Goal: Check status: Check status

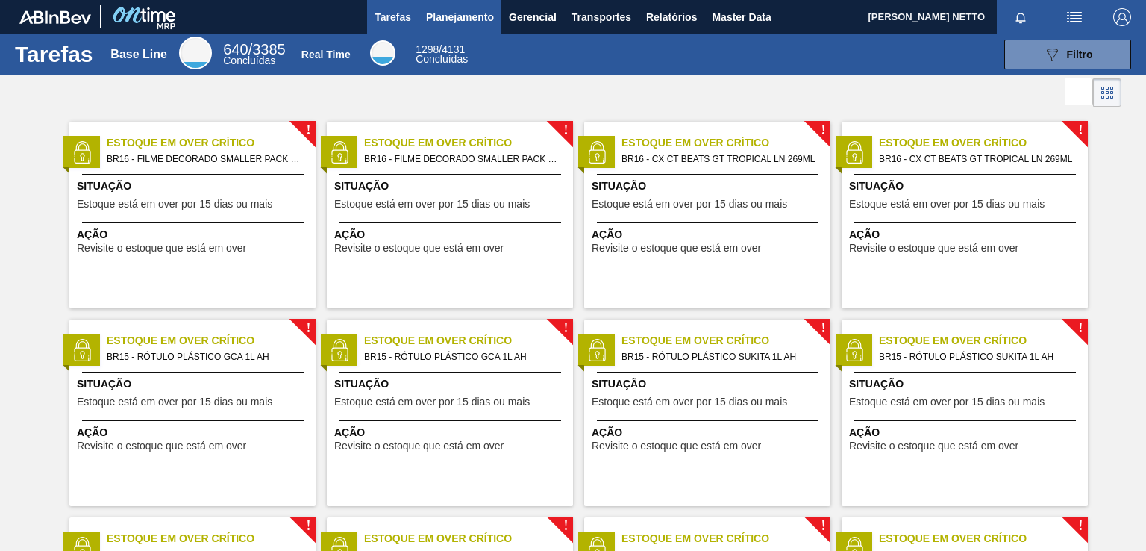
click at [478, 13] on span "Planejamento" at bounding box center [460, 17] width 68 height 18
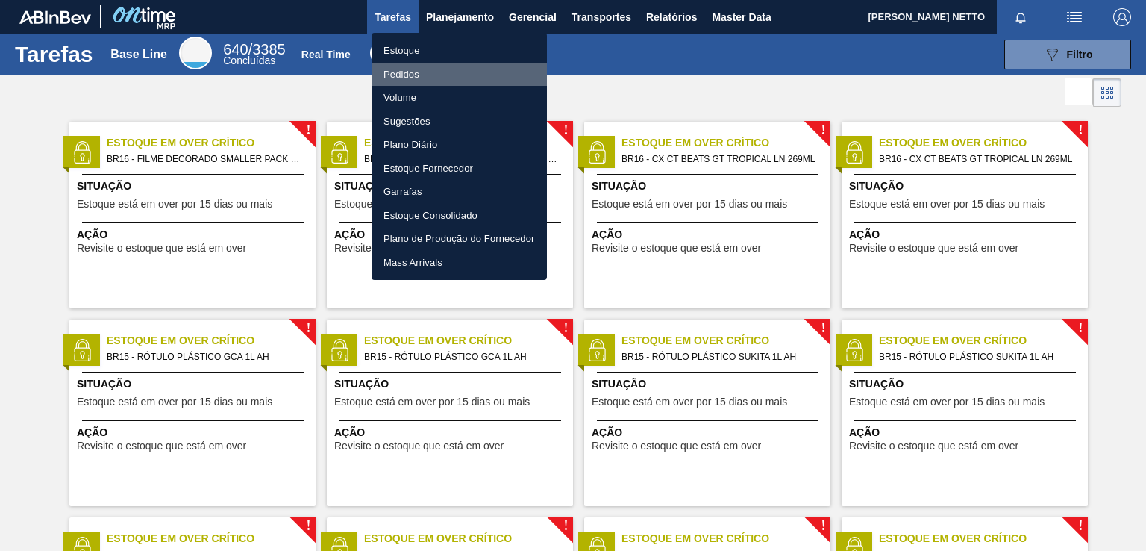
click at [400, 73] on li "Pedidos" at bounding box center [459, 75] width 175 height 24
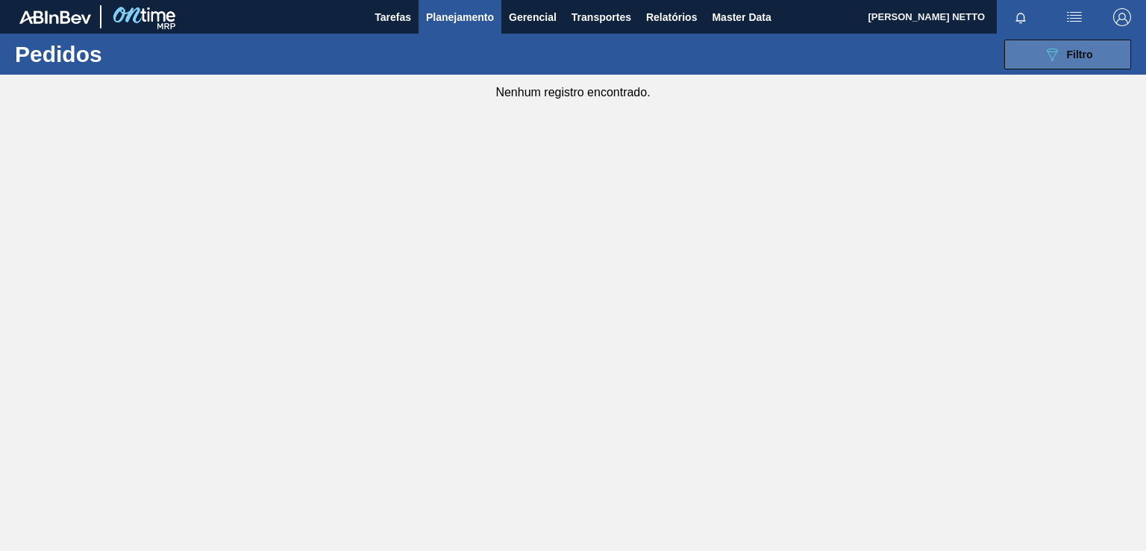
click at [1079, 62] on div "089F7B8B-B2A5-4AFE-B5C0-19BA573D28AC Filtro" at bounding box center [1068, 55] width 50 height 18
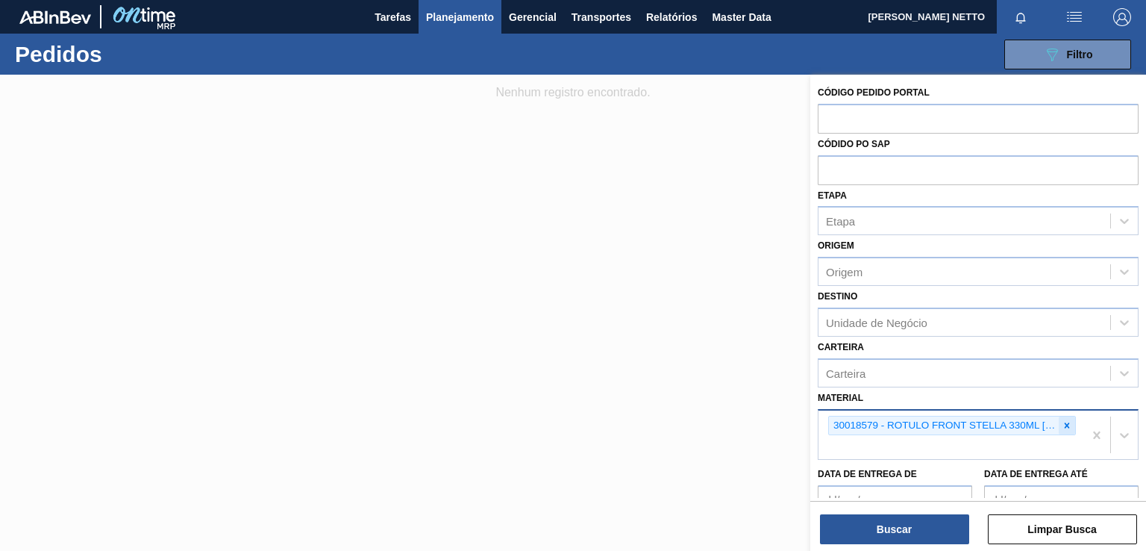
click at [1063, 422] on icon at bounding box center [1067, 425] width 10 height 10
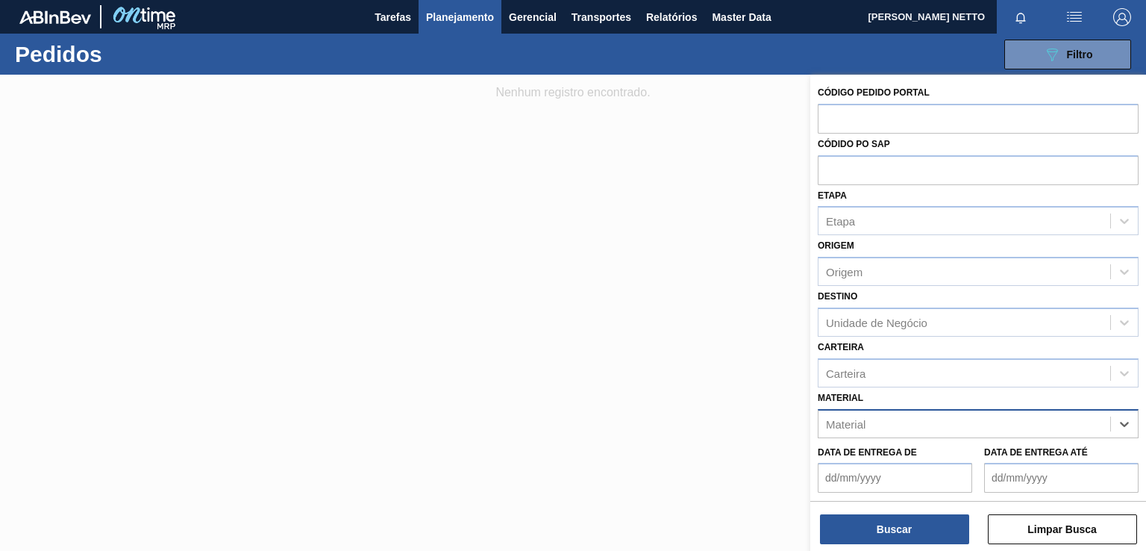
paste input "30030823"
type input "30030823"
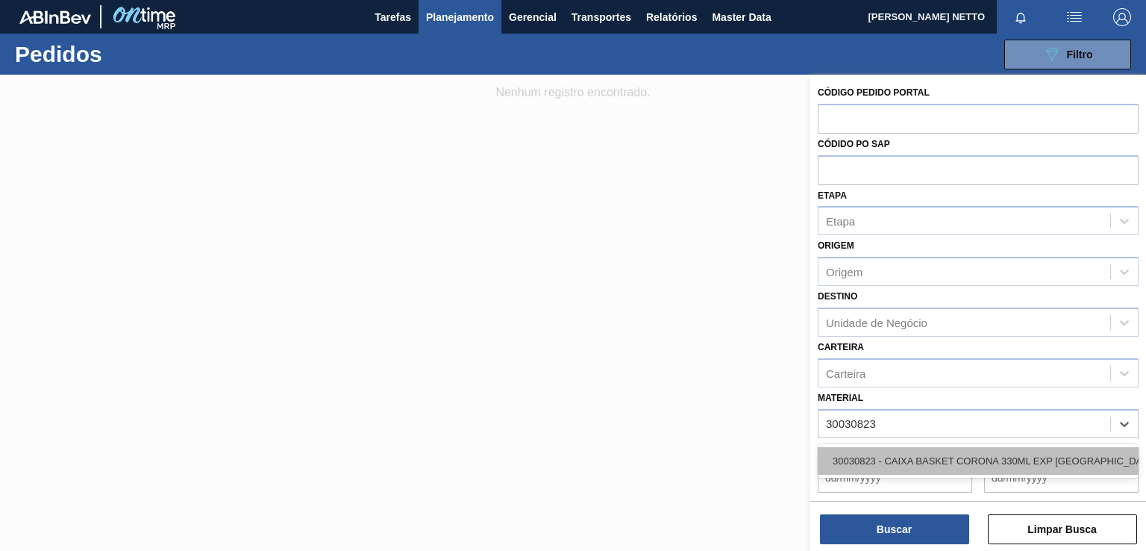
click at [950, 463] on div "30030823 - CAIXA BASKET CORONA 330ML EXP BOLIVIA" at bounding box center [978, 461] width 321 height 28
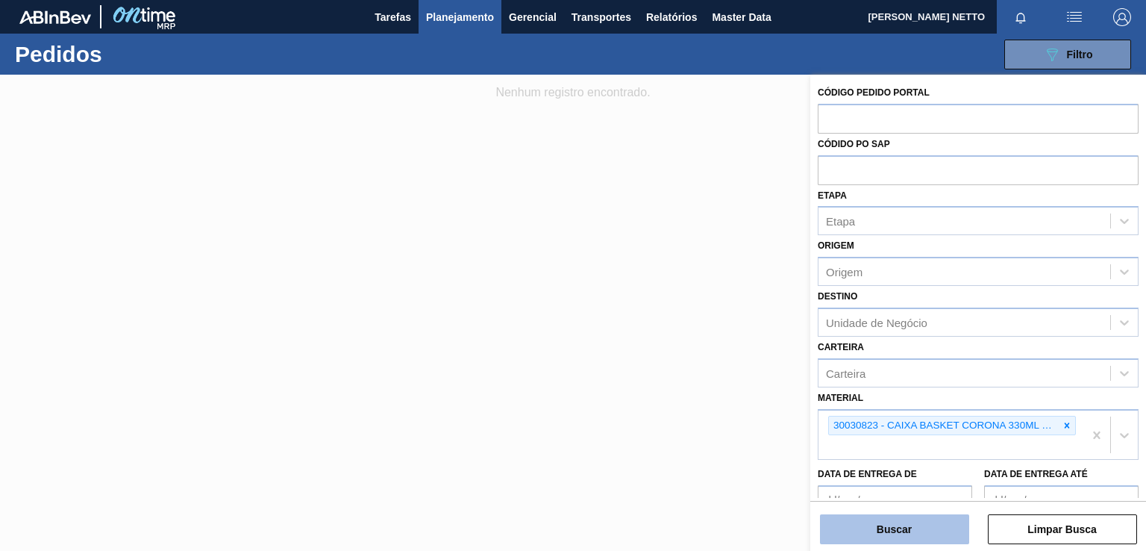
click at [895, 528] on button "Buscar" at bounding box center [894, 529] width 149 height 30
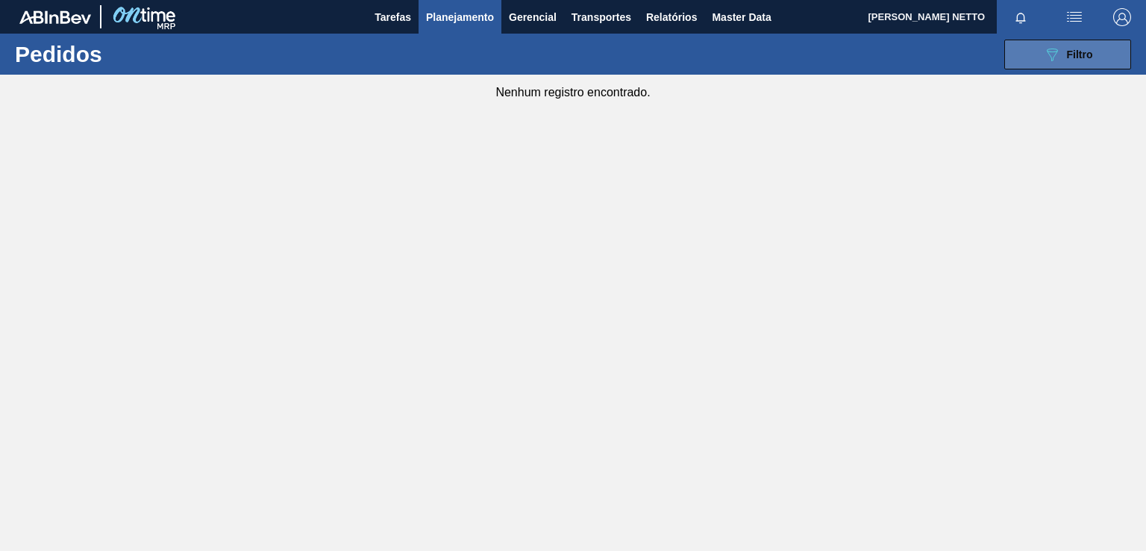
click at [1045, 46] on icon "089F7B8B-B2A5-4AFE-B5C0-19BA573D28AC" at bounding box center [1052, 55] width 18 height 18
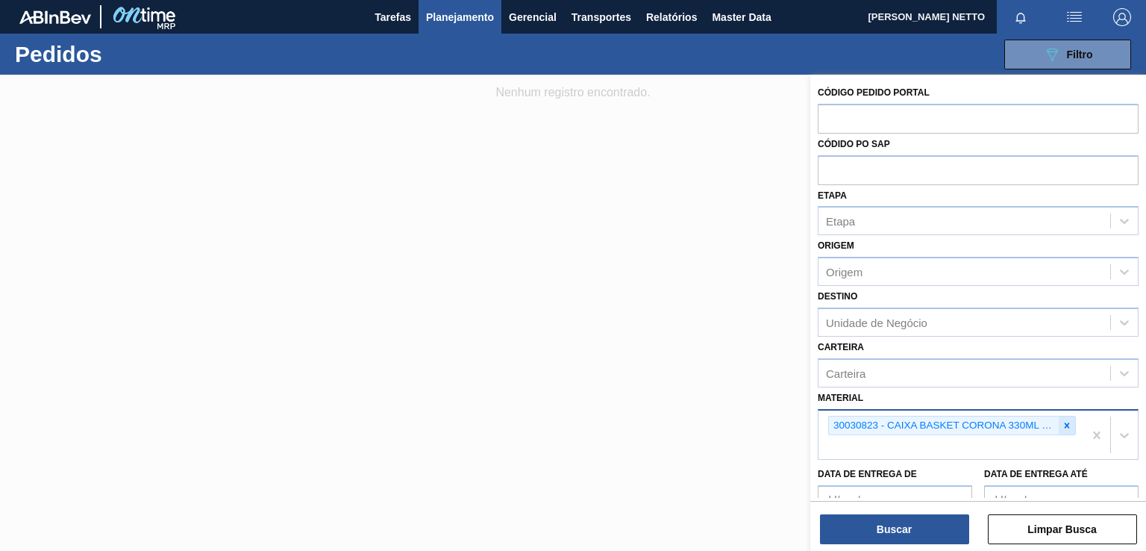
click at [1068, 422] on icon at bounding box center [1067, 425] width 10 height 10
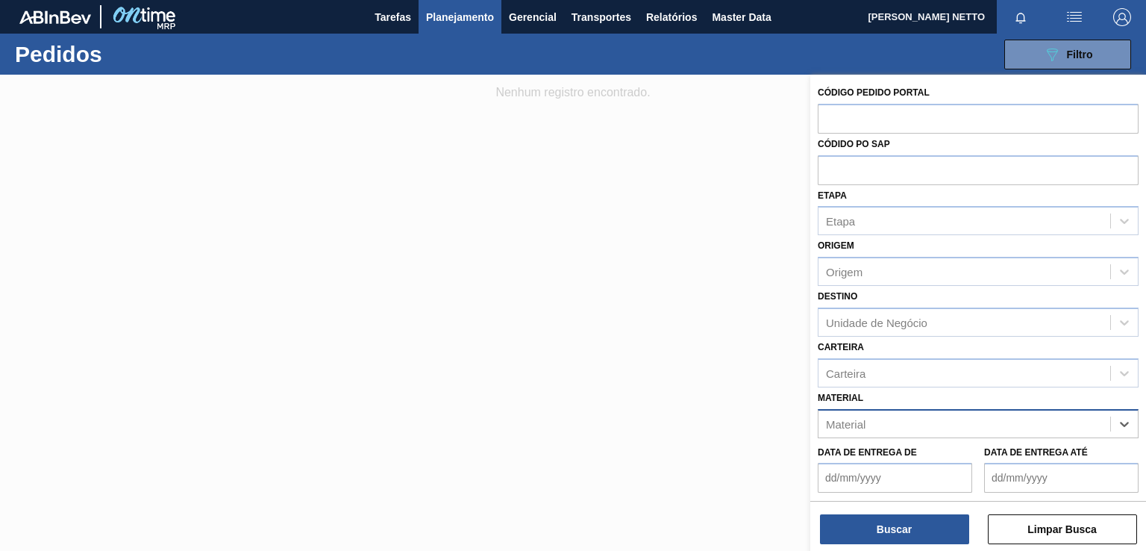
paste input "30030822"
type input "30030822"
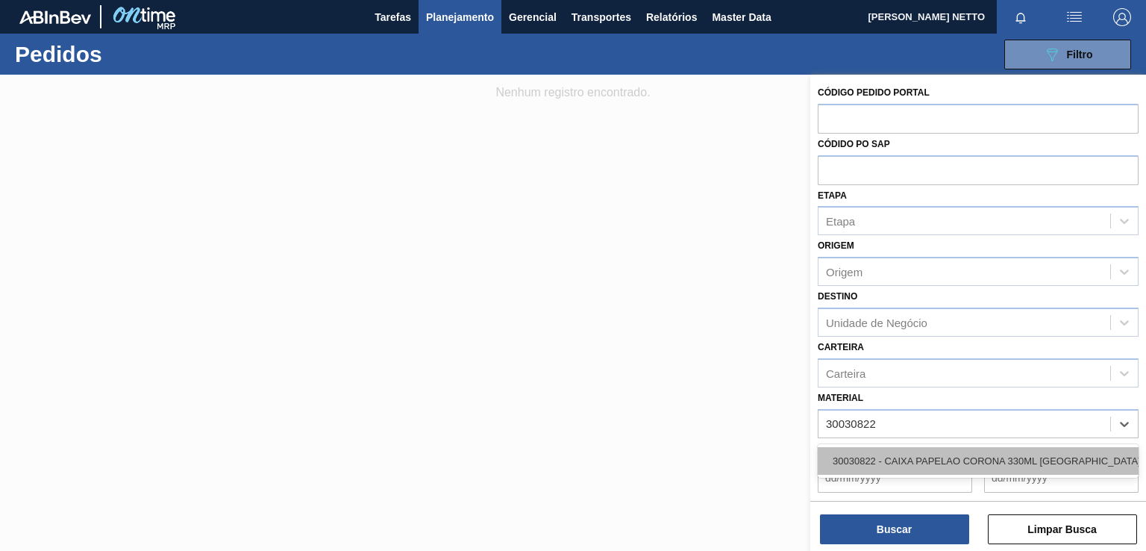
click at [912, 447] on div "30030822 - CAIXA PAPELAO CORONA 330ML BOLIVIA" at bounding box center [978, 461] width 321 height 28
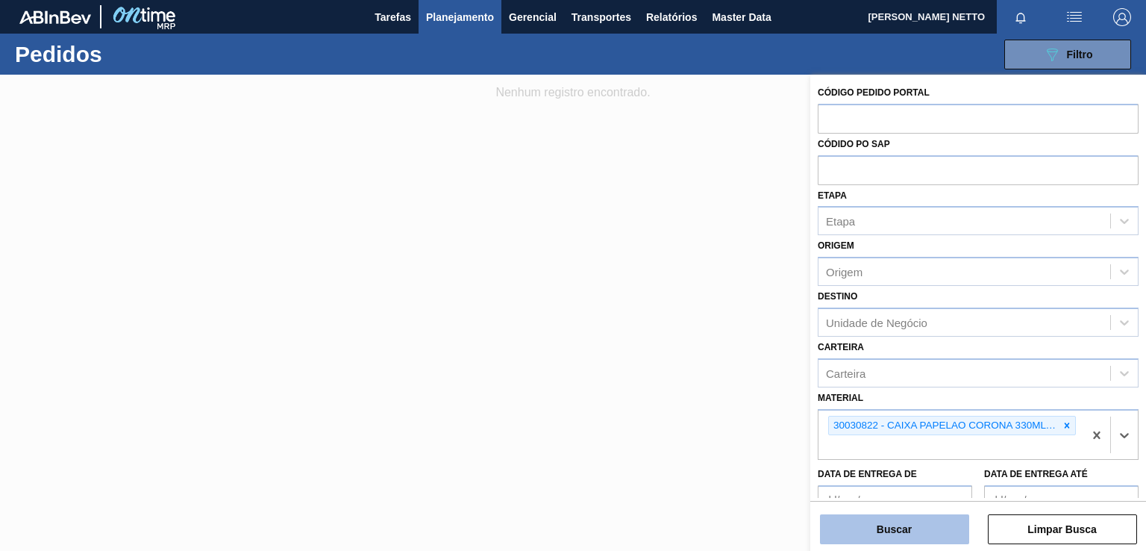
click at [908, 530] on button "Buscar" at bounding box center [894, 529] width 149 height 30
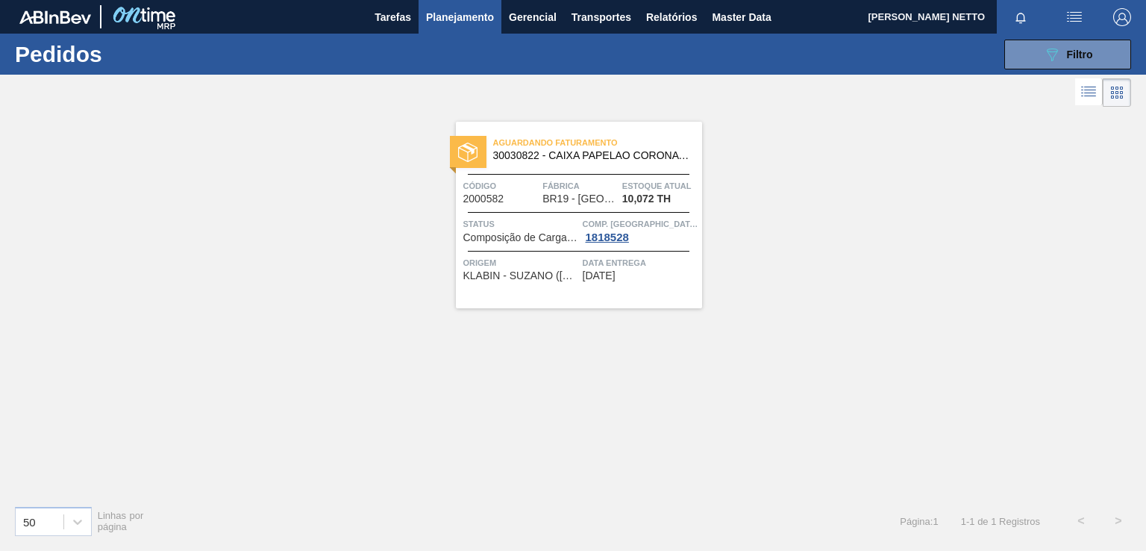
click at [637, 295] on div "Aguardando Faturamento 30030822 - CAIXA PAPELAO CORONA 330ML BOLIVIA Código 200…" at bounding box center [579, 215] width 246 height 187
